Goal: Information Seeking & Learning: Learn about a topic

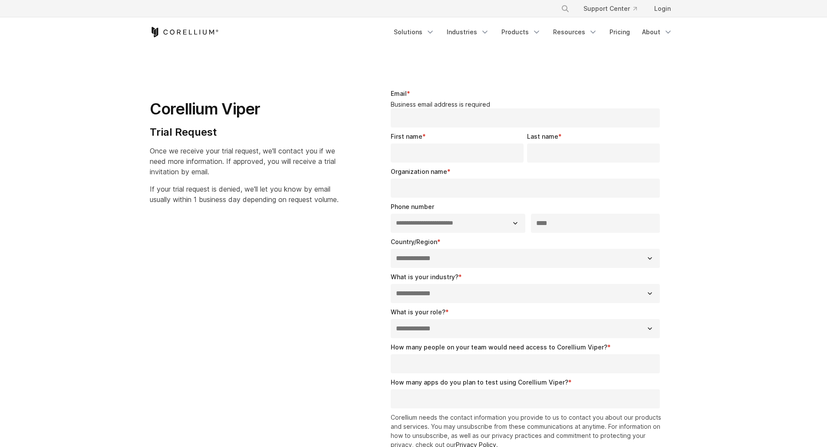
select select "**"
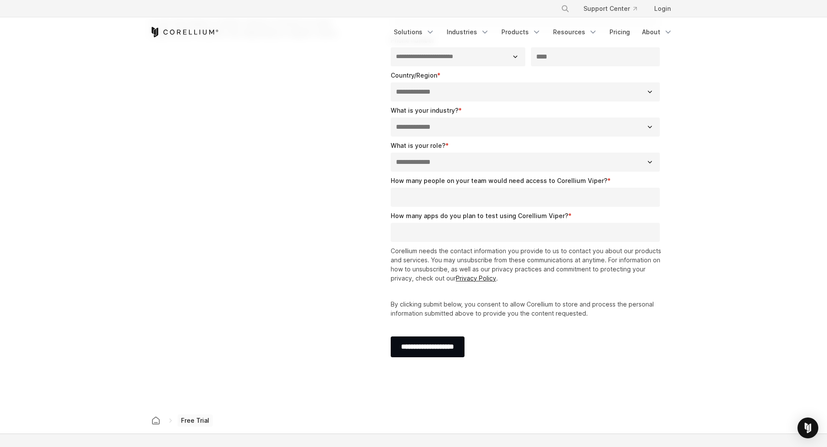
drag, startPoint x: 363, startPoint y: 87, endPoint x: 364, endPoint y: 96, distance: 9.2
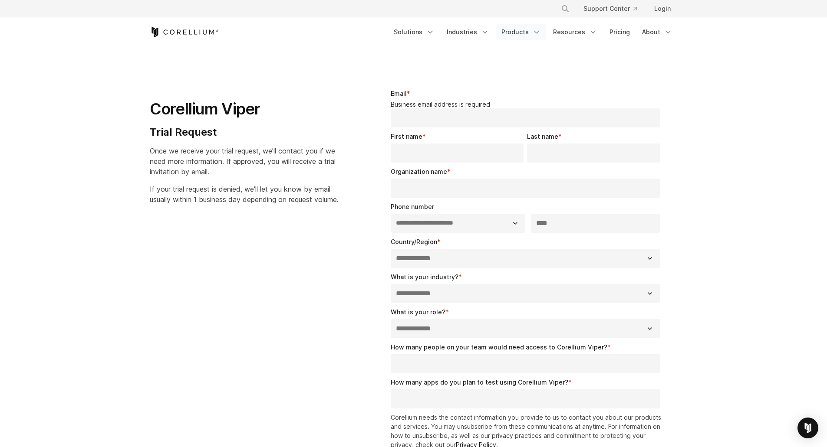
click at [516, 32] on link "Products" at bounding box center [521, 32] width 50 height 16
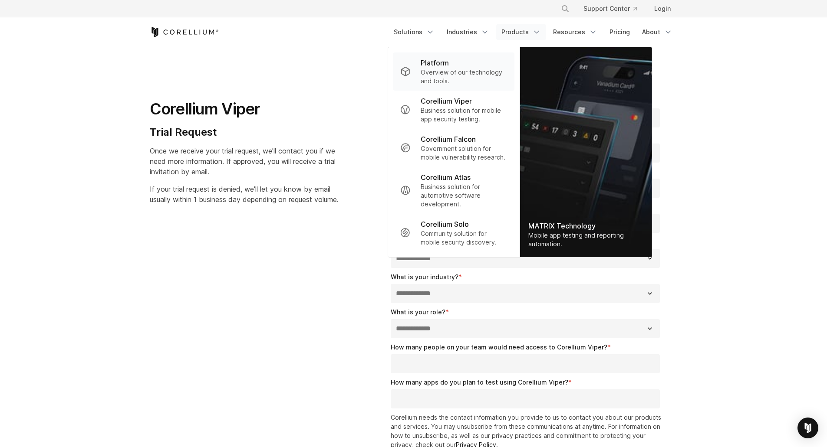
click at [487, 75] on p "Overview of our technology and tools." at bounding box center [464, 76] width 86 height 17
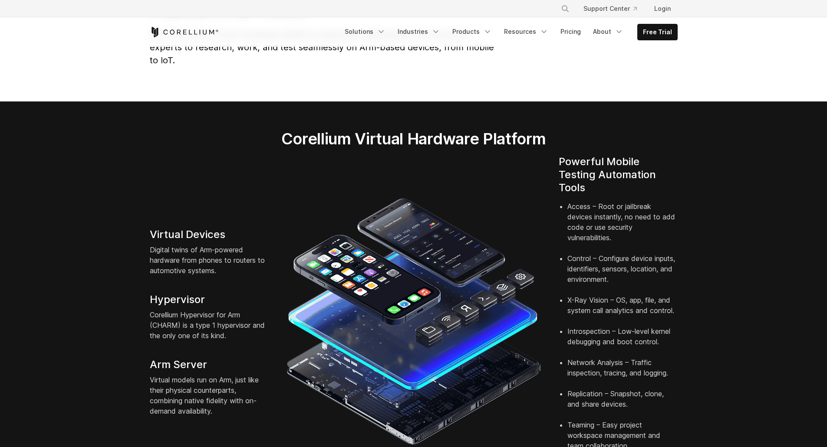
drag, startPoint x: 250, startPoint y: 154, endPoint x: 248, endPoint y: 170, distance: 16.3
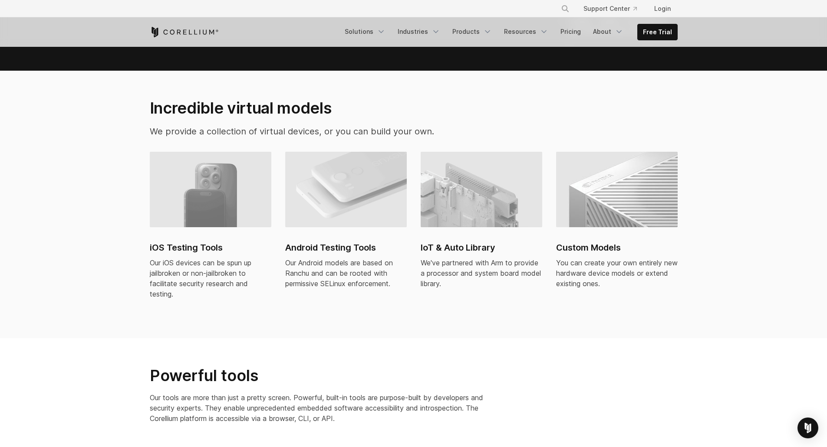
scroll to position [530, 0]
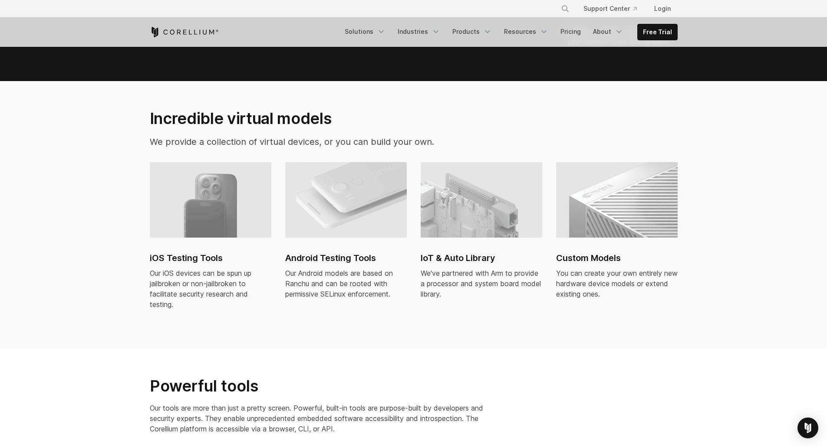
click at [358, 201] on img at bounding box center [346, 200] width 122 height 76
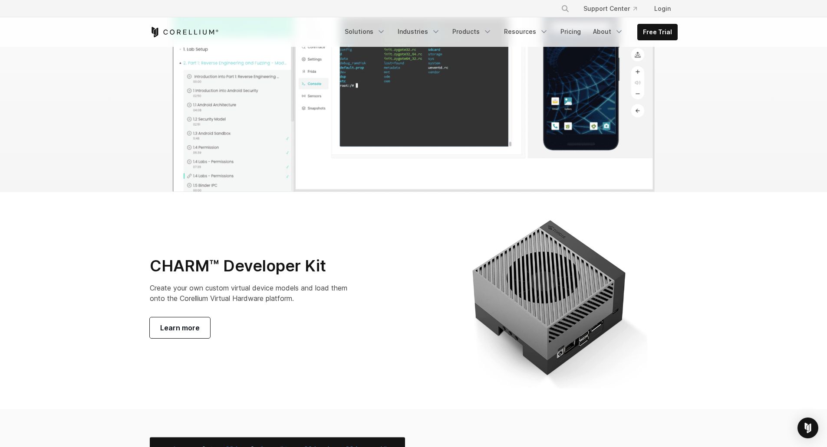
scroll to position [2917, 0]
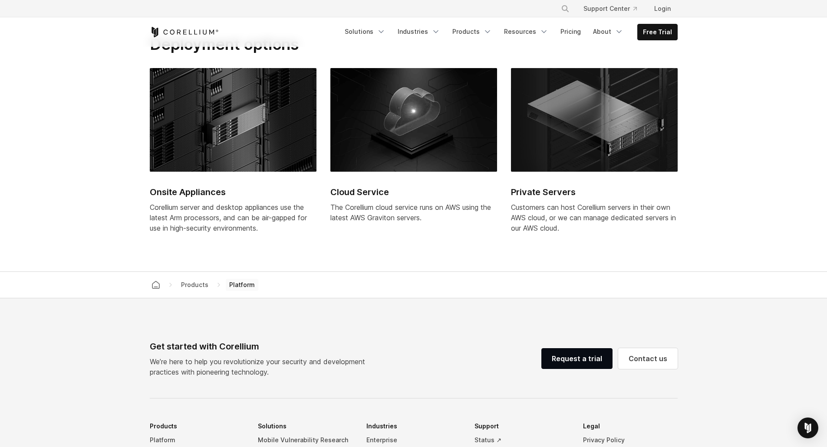
scroll to position [3307, 0]
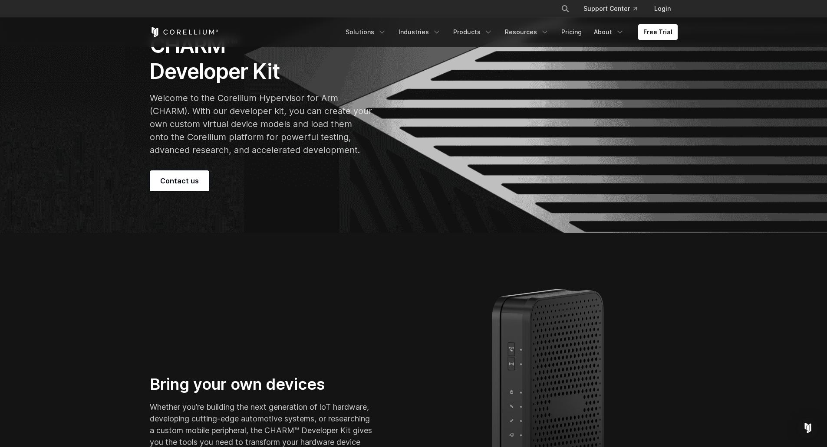
drag, startPoint x: 418, startPoint y: 116, endPoint x: 414, endPoint y: 128, distance: 12.1
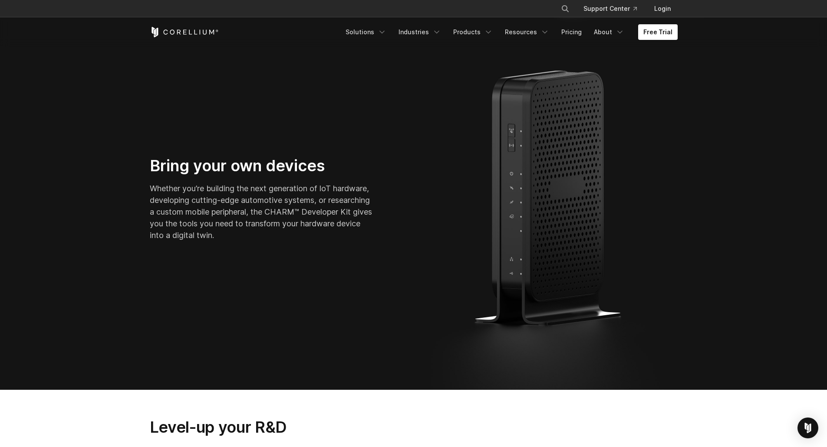
scroll to position [247, 0]
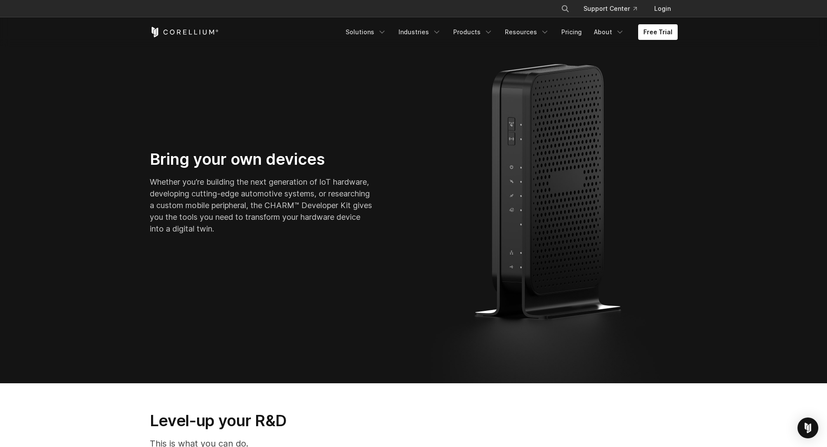
drag, startPoint x: 413, startPoint y: 130, endPoint x: 409, endPoint y: 146, distance: 16.2
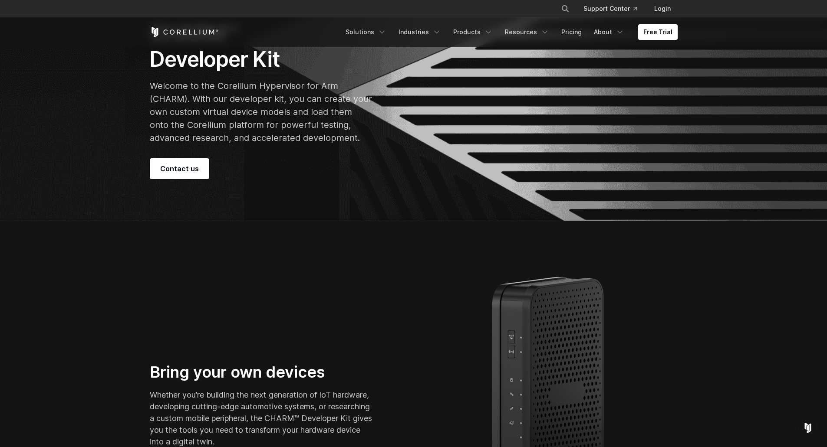
scroll to position [0, 0]
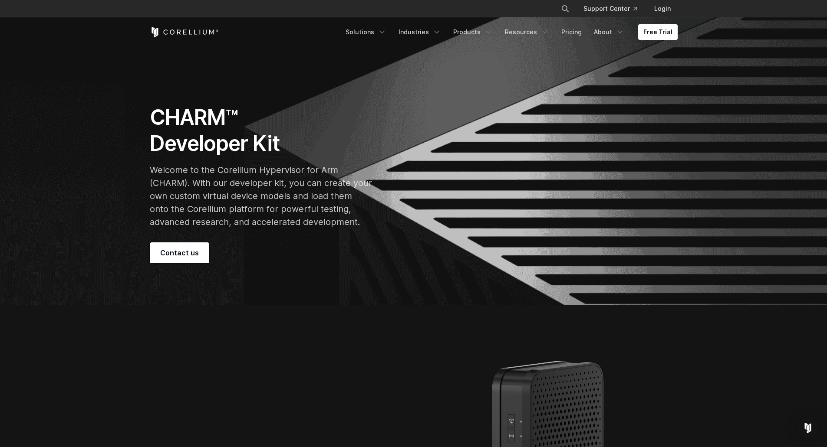
drag, startPoint x: 515, startPoint y: 219, endPoint x: 506, endPoint y: 62, distance: 157.8
click at [567, 36] on link "Pricing" at bounding box center [571, 32] width 31 height 16
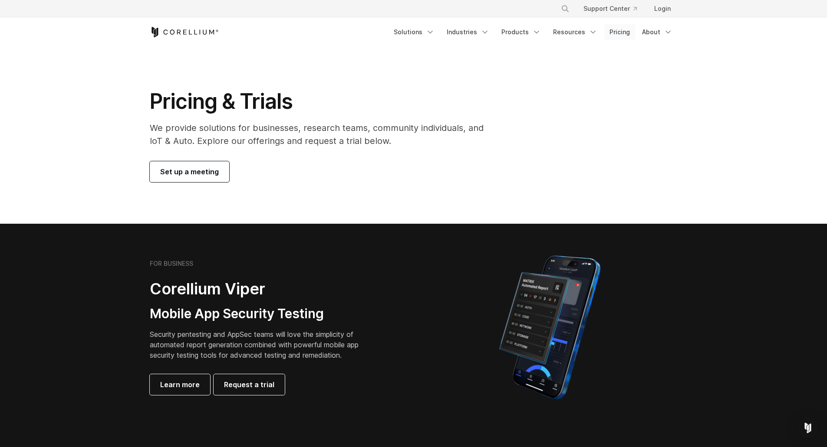
click at [628, 35] on link "Pricing" at bounding box center [619, 32] width 31 height 16
click at [567, 35] on link "Resources" at bounding box center [575, 32] width 55 height 16
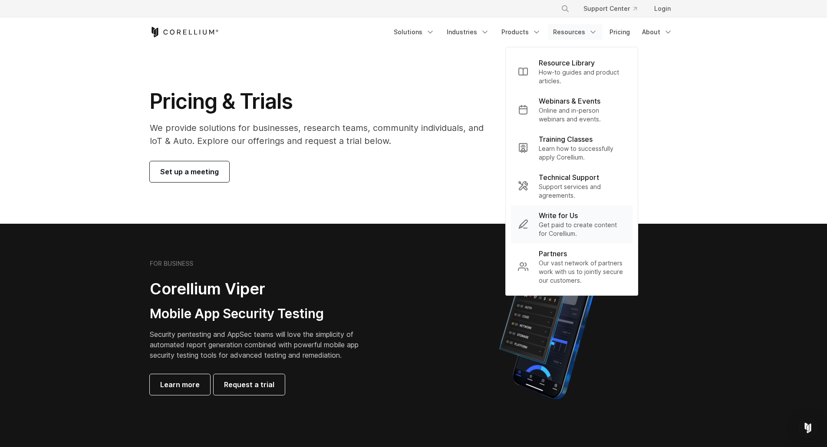
click at [549, 214] on p "Write for Us" at bounding box center [558, 215] width 39 height 10
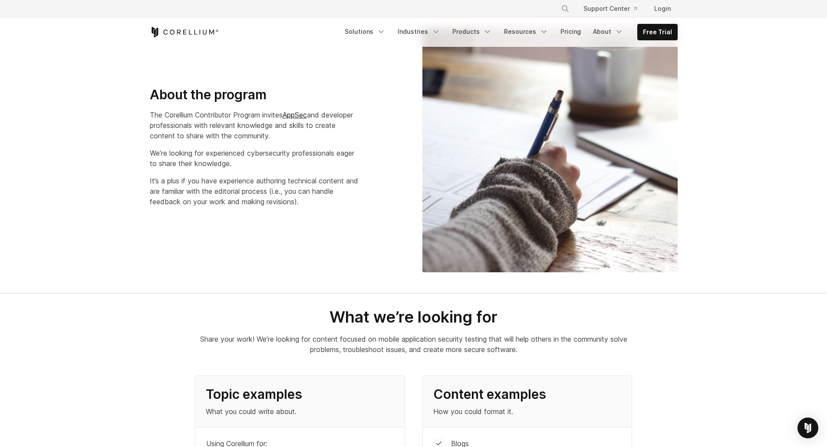
drag, startPoint x: 380, startPoint y: 172, endPoint x: 378, endPoint y: 183, distance: 11.4
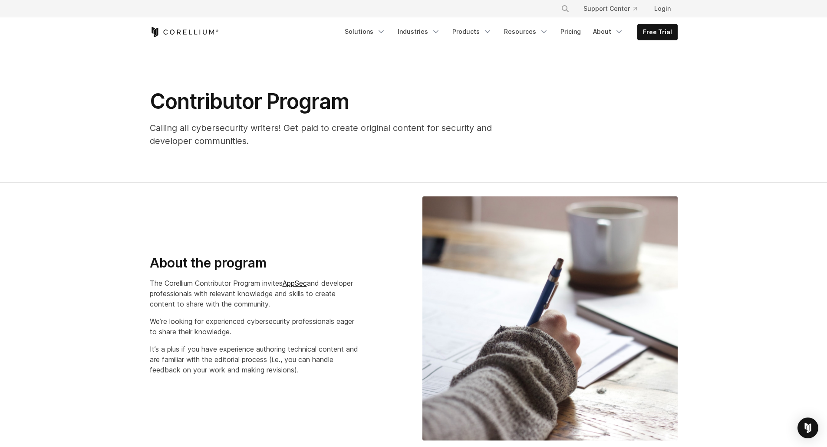
drag, startPoint x: 141, startPoint y: 314, endPoint x: 167, endPoint y: 61, distance: 254.8
click at [181, 35] on icon "Corellium Home" at bounding box center [184, 32] width 69 height 10
